Goal: Information Seeking & Learning: Learn about a topic

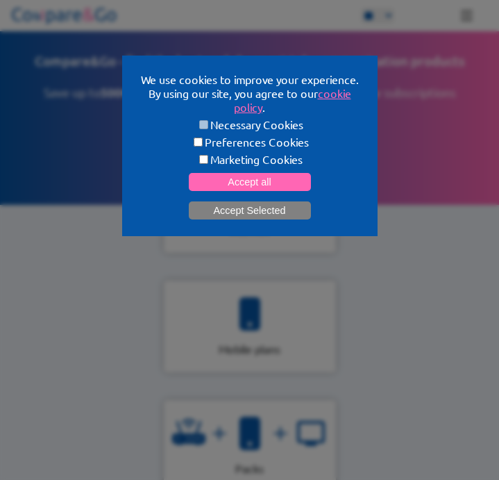
click at [211, 206] on button "Accept Selected" at bounding box center [250, 210] width 122 height 18
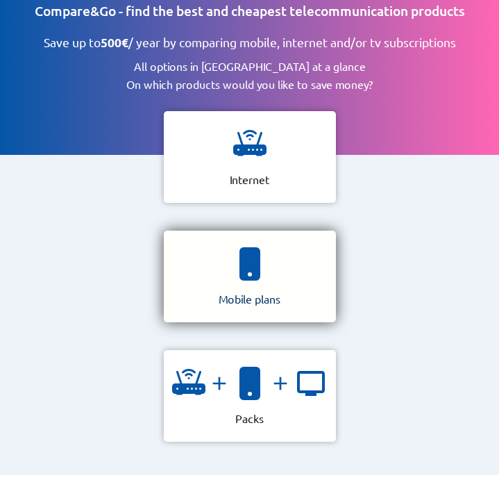
scroll to position [52, 0]
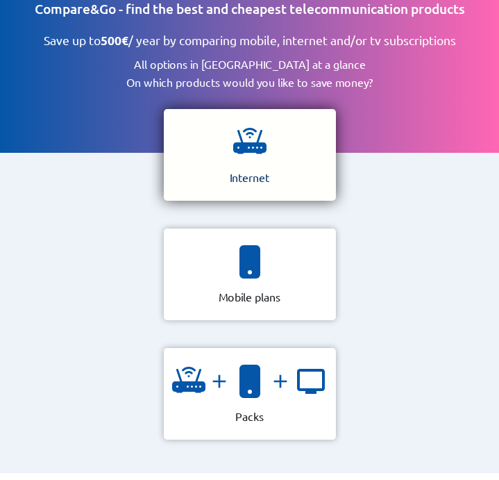
click at [219, 168] on div "Internet" at bounding box center [250, 155] width 172 height 92
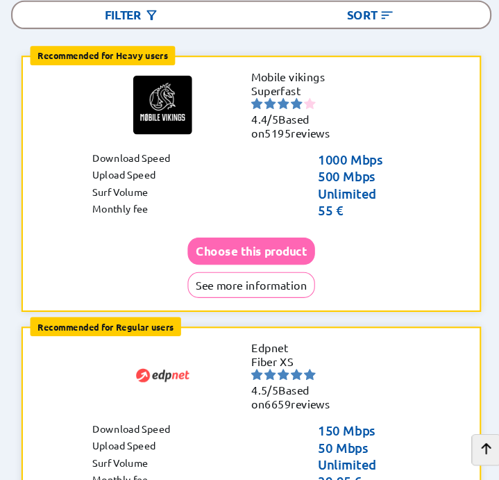
scroll to position [237, 0]
